Goal: Task Accomplishment & Management: Manage account settings

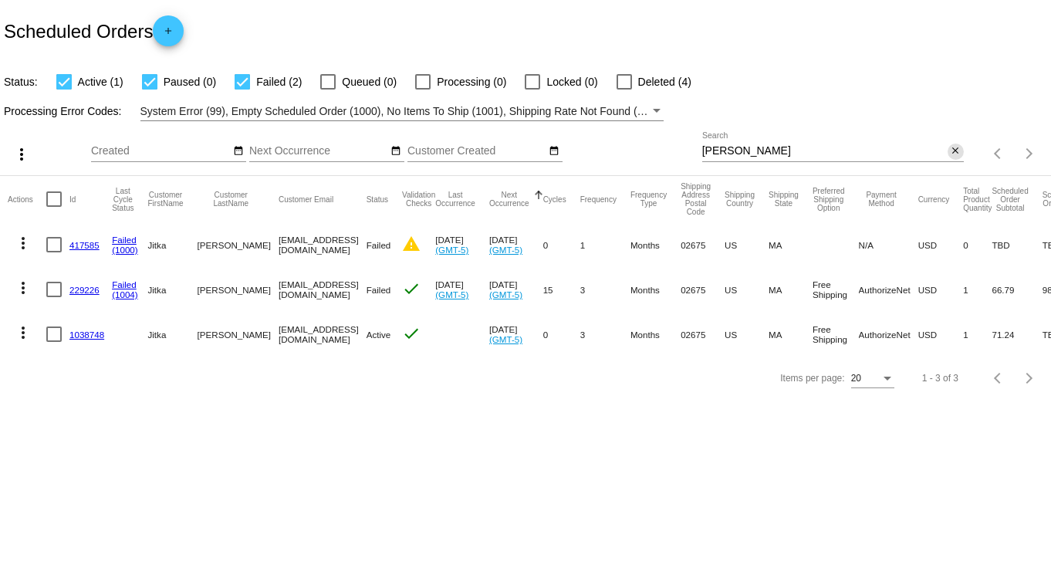
click at [959, 147] on mat-icon "close" at bounding box center [955, 151] width 11 height 12
click at [949, 149] on mat-icon "search" at bounding box center [954, 154] width 19 height 24
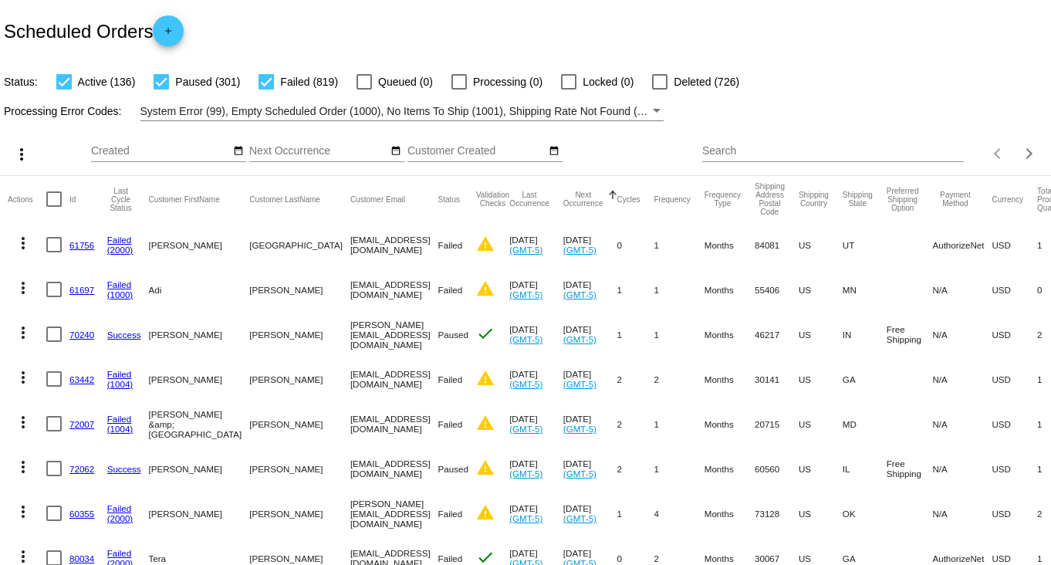
click at [925, 154] on input "Search" at bounding box center [833, 151] width 262 height 12
click at [882, 152] on input "Search" at bounding box center [833, 151] width 262 height 12
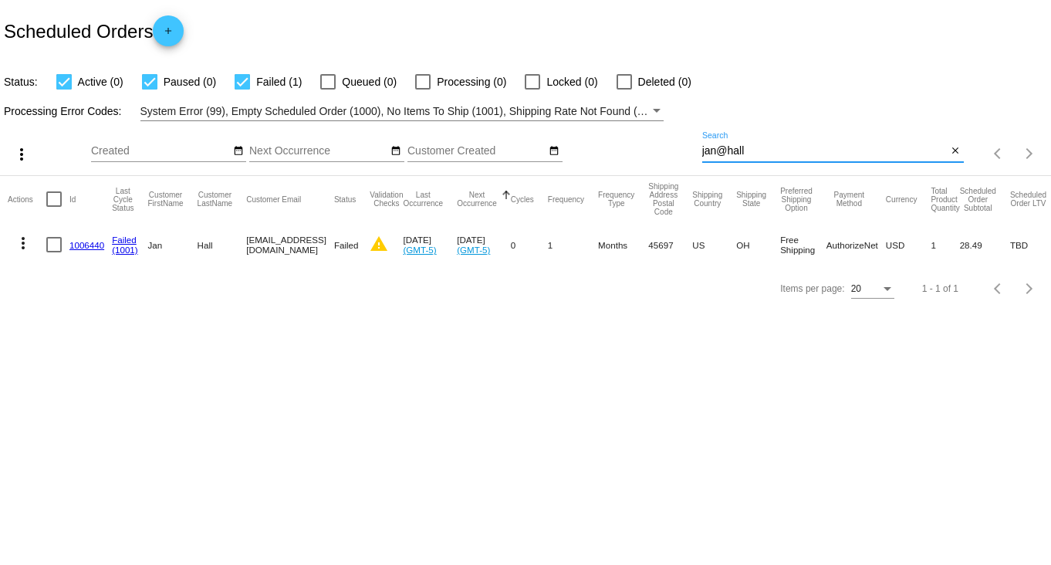
type input "jan@hall"
click at [93, 246] on link "1006440" at bounding box center [86, 245] width 35 height 10
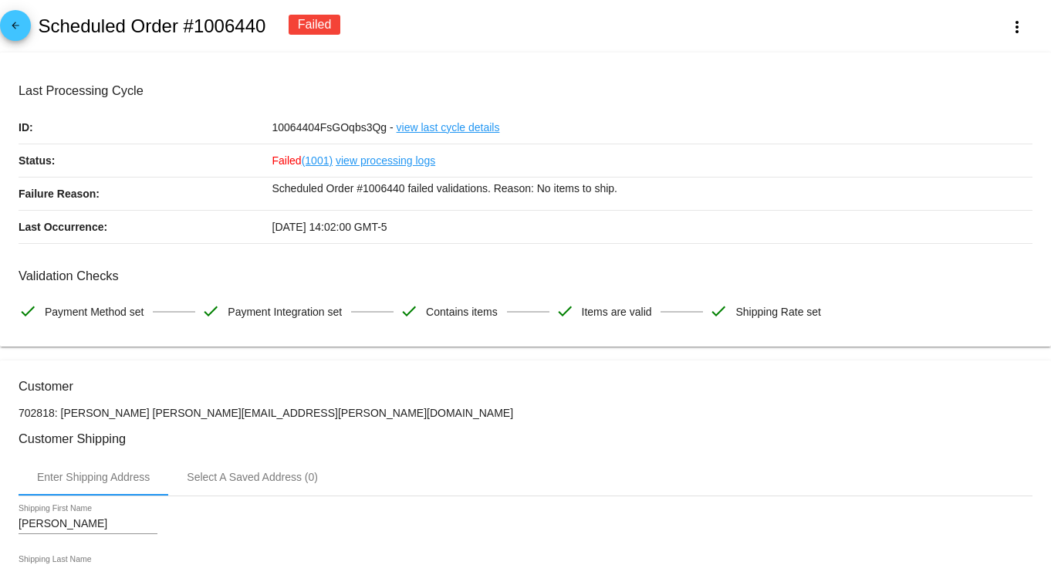
click at [317, 156] on link "(1001)" at bounding box center [317, 160] width 31 height 32
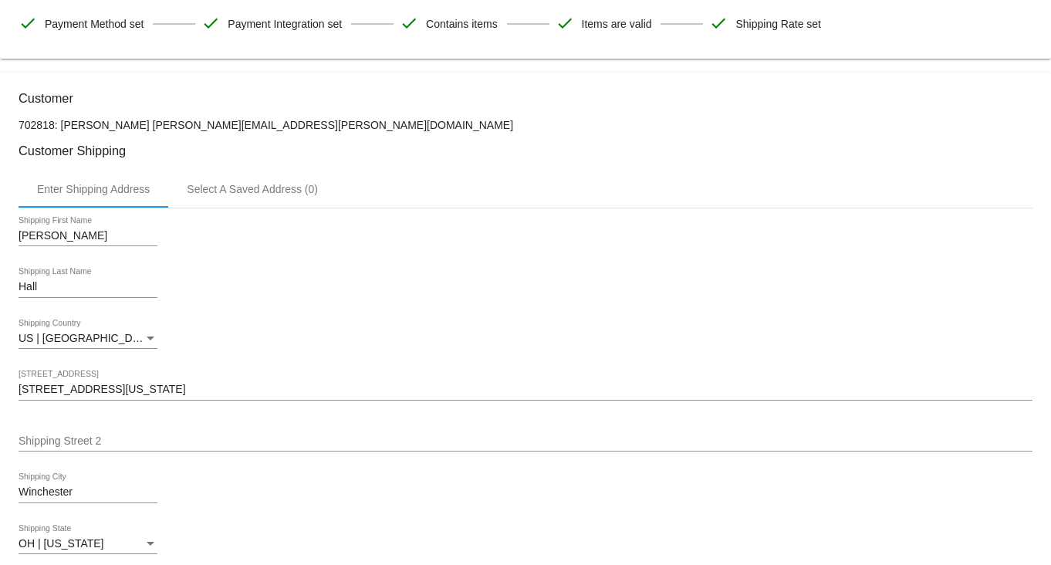
scroll to position [674, 0]
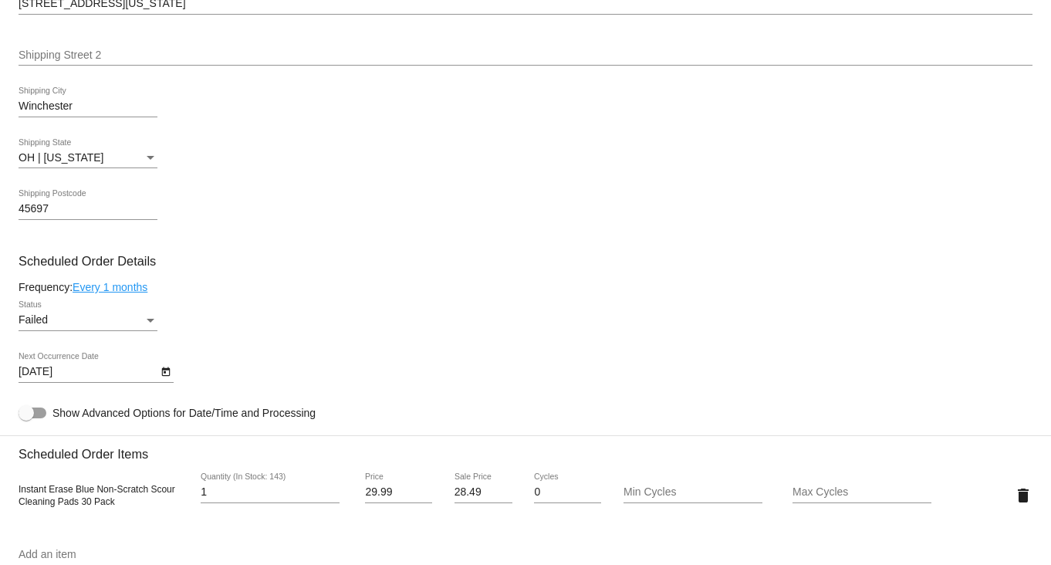
click at [142, 326] on div "Failed" at bounding box center [81, 320] width 125 height 12
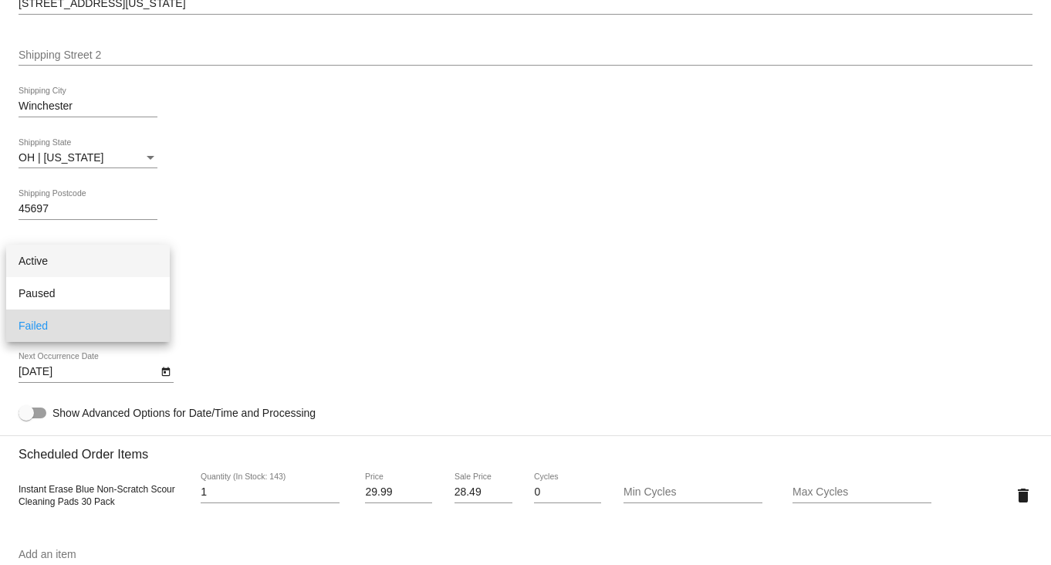
click at [123, 263] on span "Active" at bounding box center [88, 261] width 139 height 32
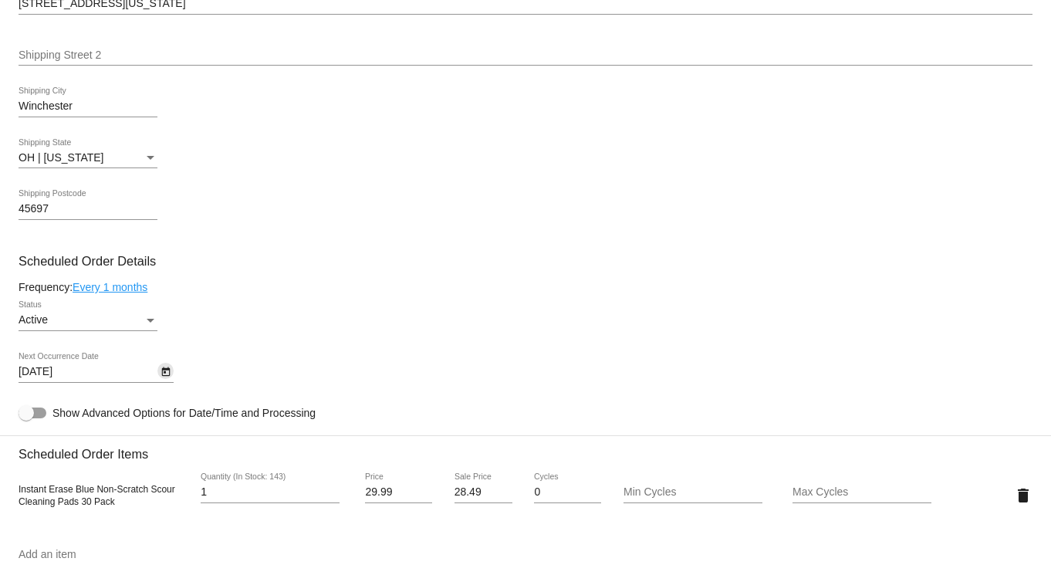
click at [161, 375] on icon "Open calendar" at bounding box center [165, 372] width 11 height 19
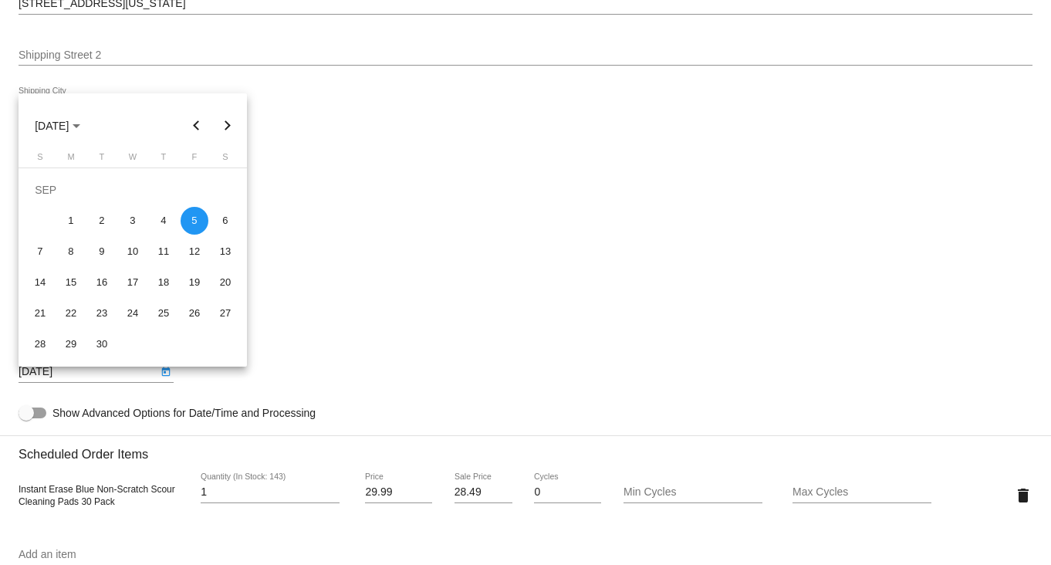
click at [229, 126] on button "Next month" at bounding box center [227, 125] width 31 height 31
click at [316, 386] on div at bounding box center [525, 282] width 1051 height 565
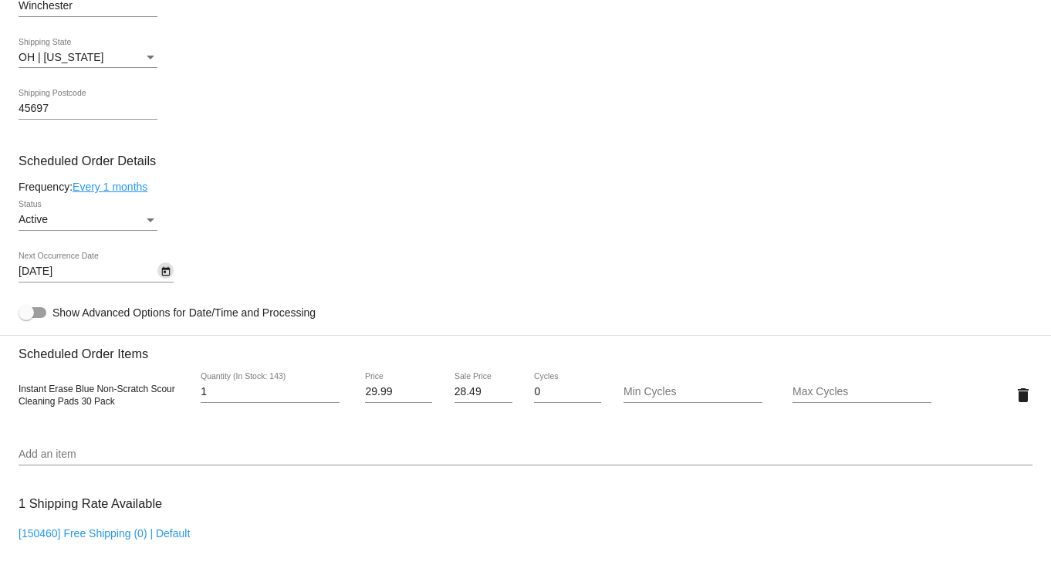
scroll to position [770, 0]
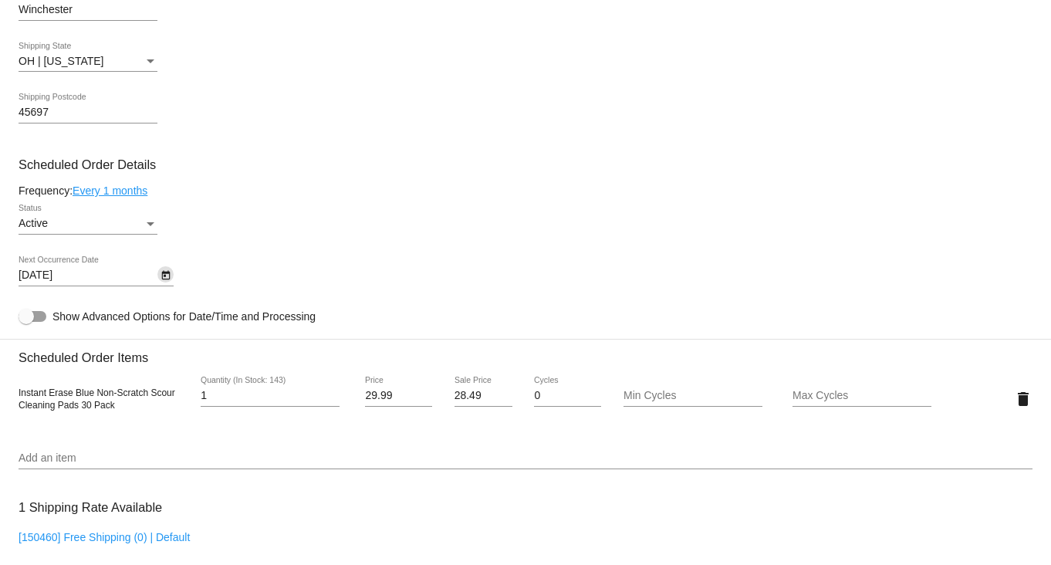
click at [165, 279] on icon "Open calendar" at bounding box center [165, 275] width 8 height 9
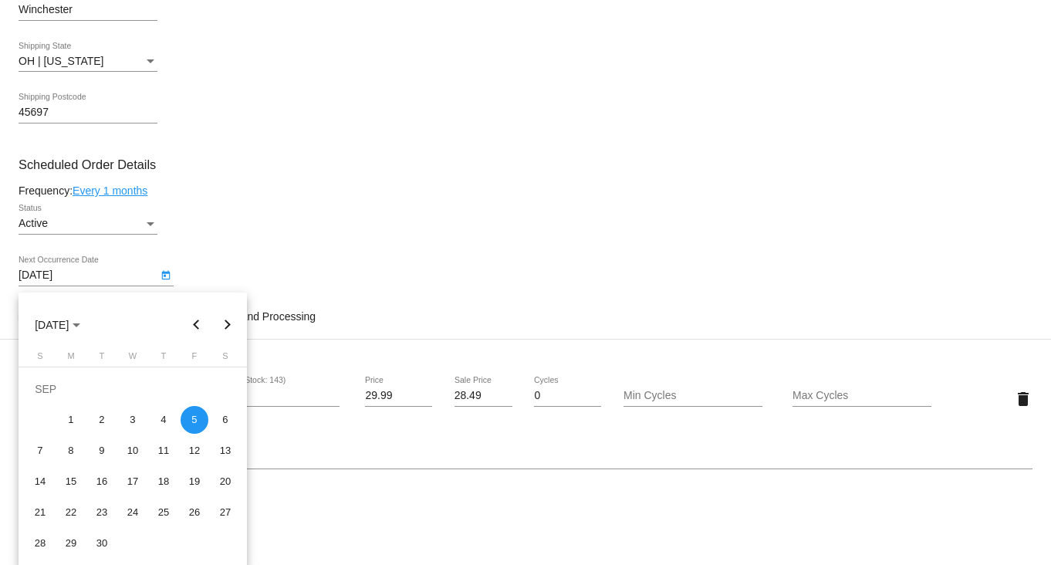
click at [221, 325] on button "Next month" at bounding box center [227, 324] width 31 height 31
click at [129, 415] on div "8" at bounding box center [133, 420] width 28 height 28
type input "[DATE]"
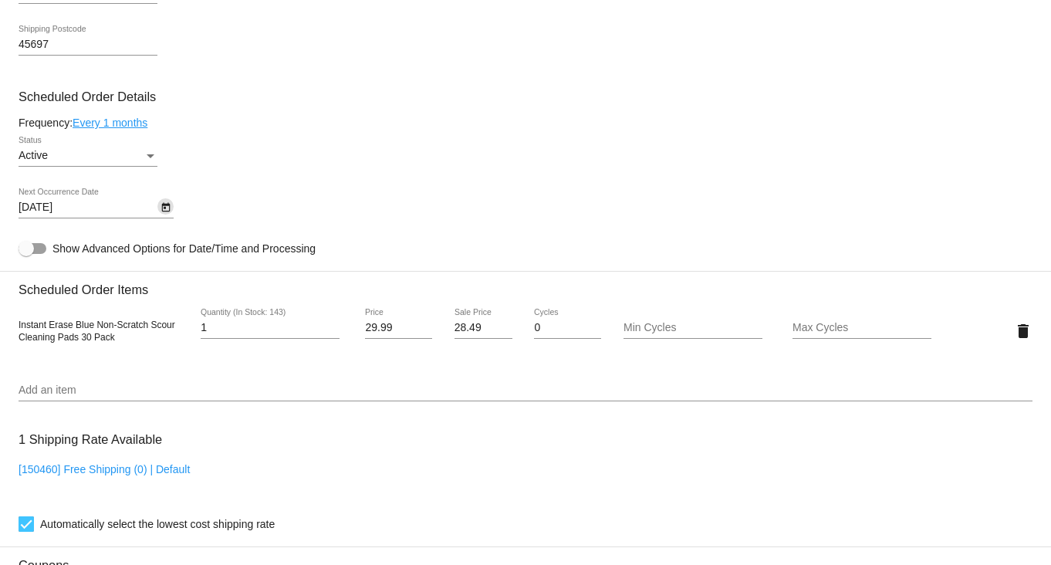
scroll to position [866, 0]
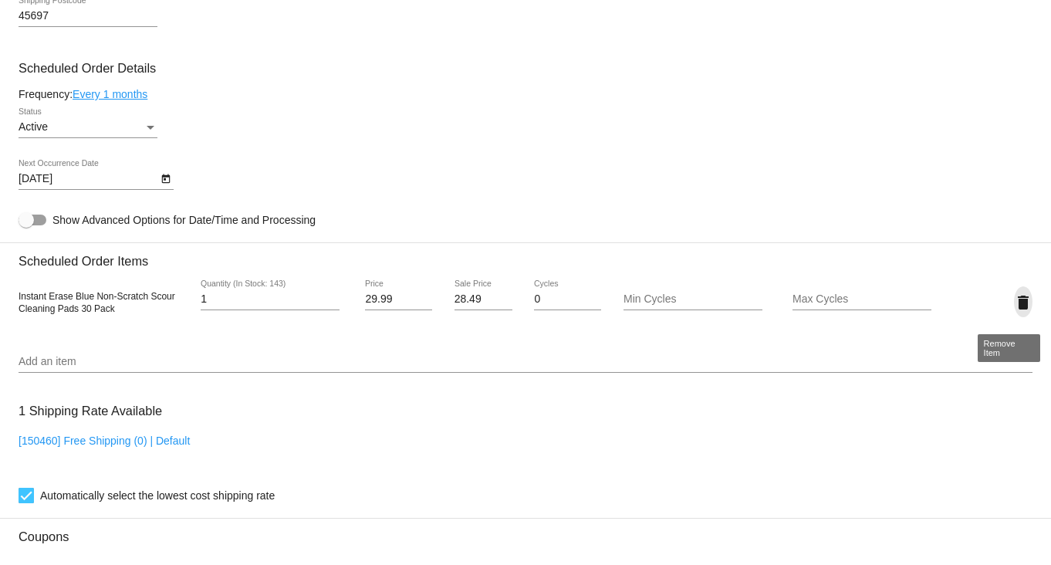
click at [1014, 307] on mat-icon "delete" at bounding box center [1023, 302] width 19 height 19
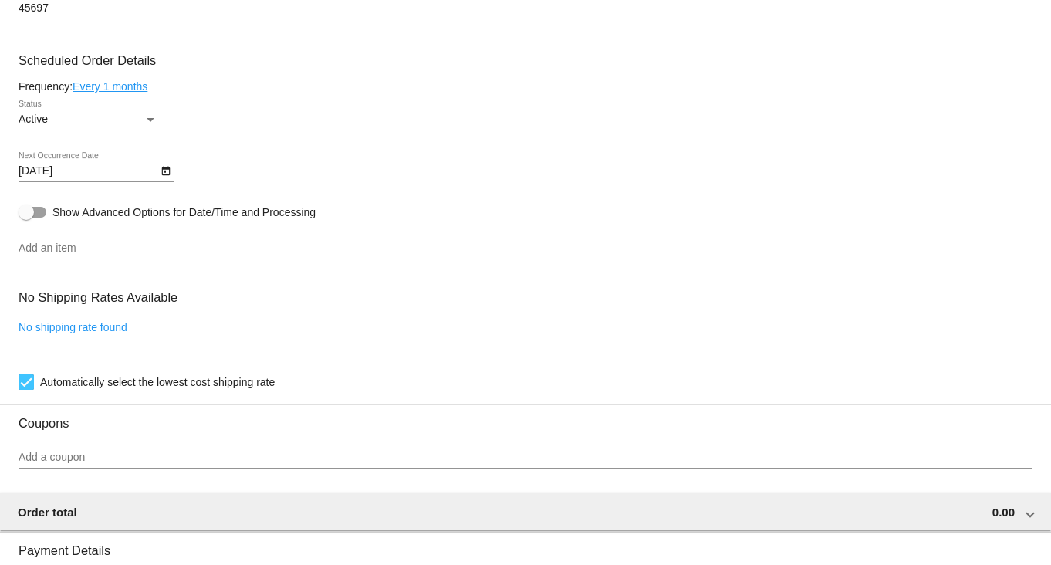
scroll to position [856, 0]
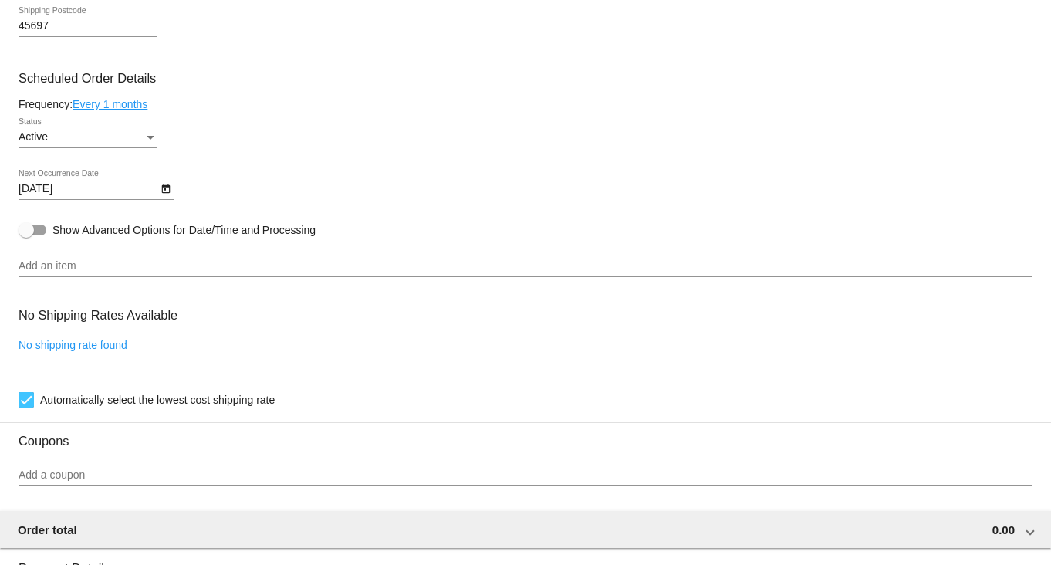
click at [114, 272] on input "Add an item" at bounding box center [526, 266] width 1014 height 12
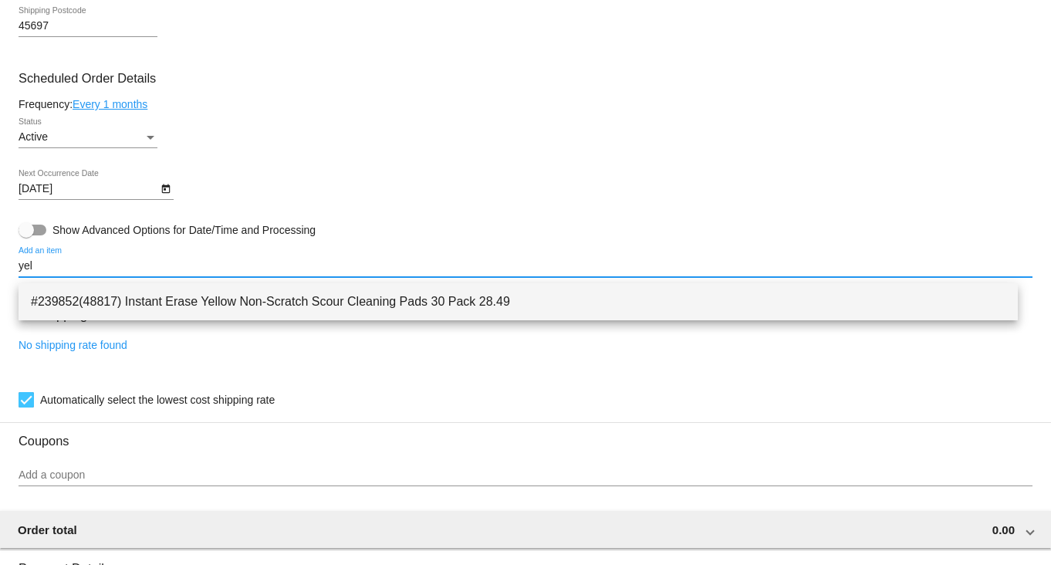
type input "yel"
click at [102, 309] on span "#239852(48817) Instant Erase Yellow Non-Scratch Scour Cleaning Pads 30 Pack 28.…" at bounding box center [518, 301] width 974 height 37
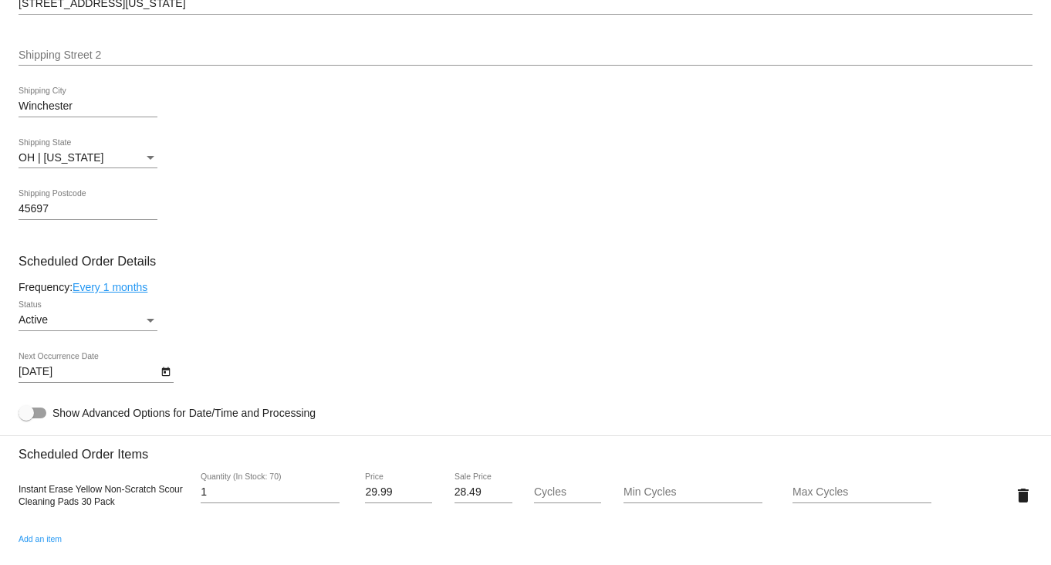
scroll to position [770, 0]
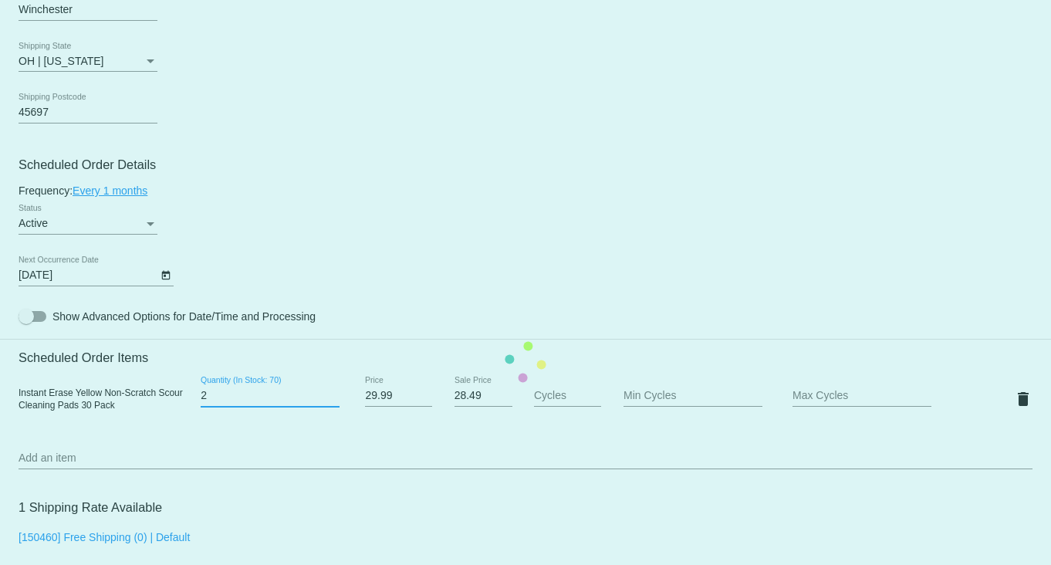
type input "2"
click at [333, 397] on input "2" at bounding box center [270, 396] width 139 height 12
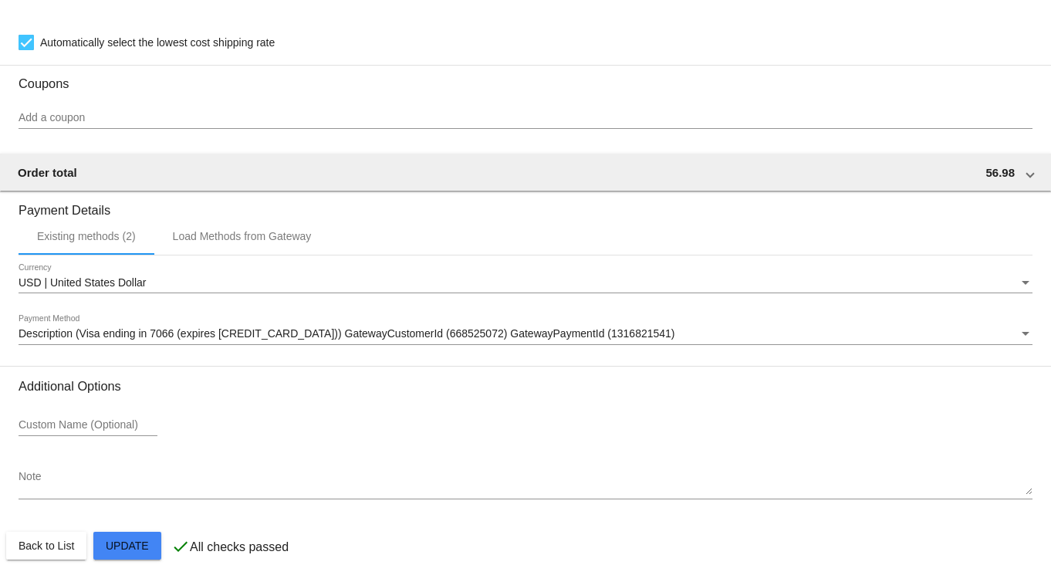
scroll to position [1349, 0]
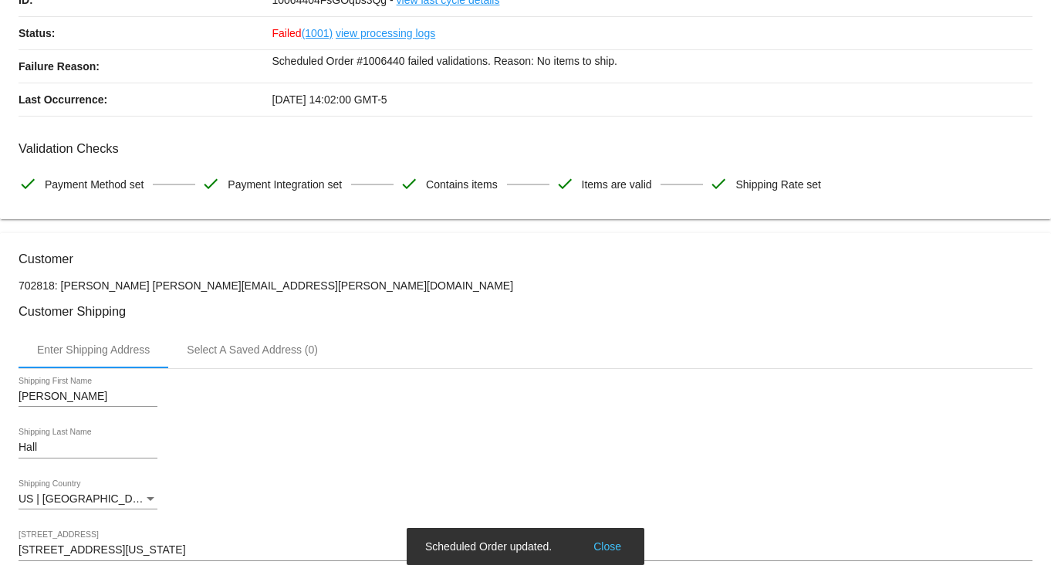
scroll to position [0, 0]
